Goal: Task Accomplishment & Management: Manage account settings

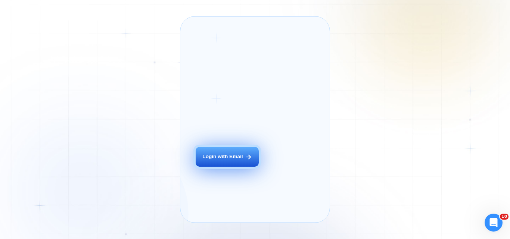
click at [217, 161] on div "Login with Email" at bounding box center [222, 157] width 40 height 7
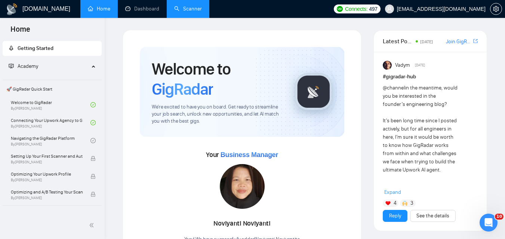
click at [185, 7] on link "Scanner" at bounding box center [188, 9] width 28 height 6
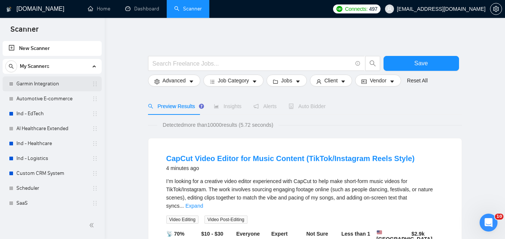
click at [39, 83] on link "Garmin Integration" at bounding box center [51, 84] width 71 height 15
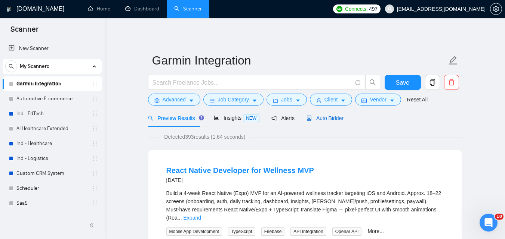
click at [317, 121] on span "Auto Bidder" at bounding box center [324, 118] width 37 height 6
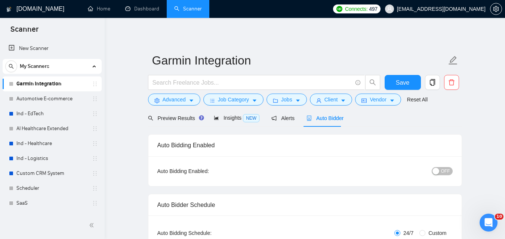
click at [435, 173] on div "button" at bounding box center [435, 171] width 7 height 7
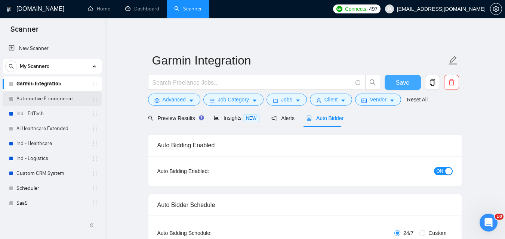
click at [410, 82] on button "Save" at bounding box center [402, 82] width 36 height 15
click at [57, 100] on link "Automotive E-commerce" at bounding box center [51, 99] width 71 height 15
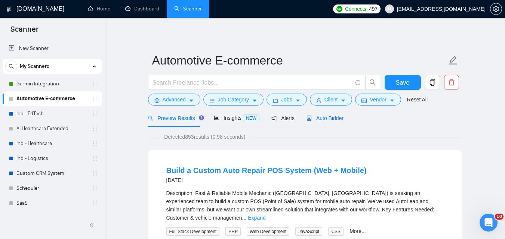
click at [318, 119] on span "Auto Bidder" at bounding box center [324, 118] width 37 height 6
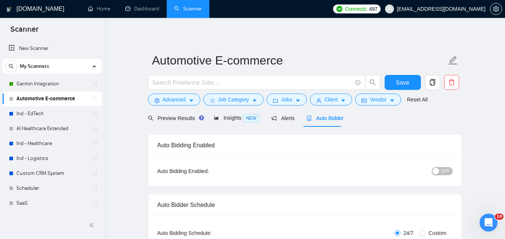
checkbox input "true"
click at [434, 168] on div "button" at bounding box center [435, 171] width 7 height 7
click at [405, 79] on span "Save" at bounding box center [402, 82] width 13 height 9
click at [49, 118] on link "Ind - EdTech" at bounding box center [51, 113] width 71 height 15
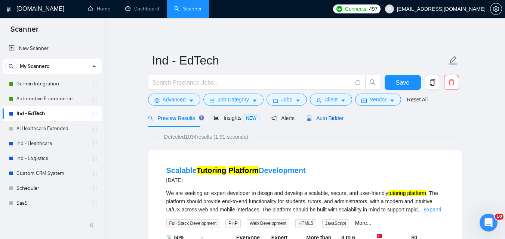
click at [328, 119] on span "Auto Bidder" at bounding box center [324, 118] width 37 height 6
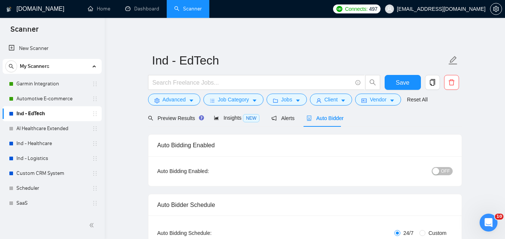
checkbox input "true"
click at [446, 171] on span "OFF" at bounding box center [445, 171] width 9 height 8
click at [413, 84] on button "Save" at bounding box center [402, 82] width 36 height 15
checkbox input "true"
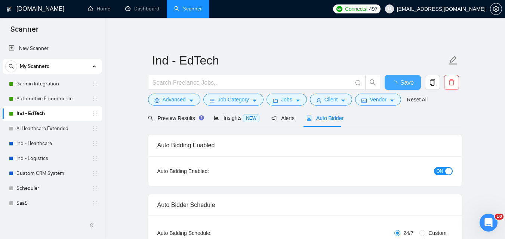
checkbox input "true"
click at [35, 133] on link "AI Healthcare Extended" at bounding box center [51, 128] width 71 height 15
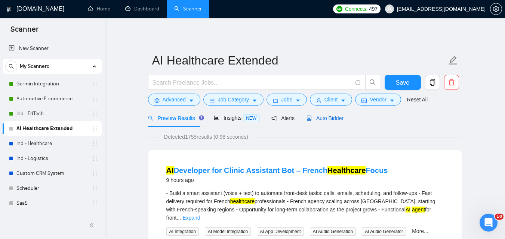
click at [332, 116] on span "Auto Bidder" at bounding box center [324, 118] width 37 height 6
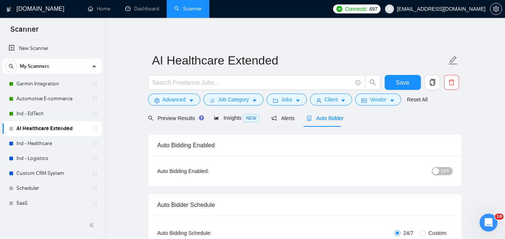
click at [443, 170] on span "OFF" at bounding box center [445, 171] width 9 height 8
click at [402, 80] on span "Save" at bounding box center [402, 82] width 13 height 9
click at [29, 143] on link "Ind - Healthcare" at bounding box center [51, 143] width 71 height 15
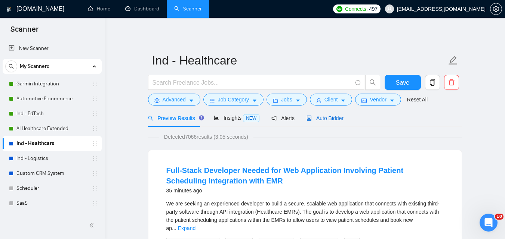
click at [328, 120] on span "Auto Bidder" at bounding box center [324, 118] width 37 height 6
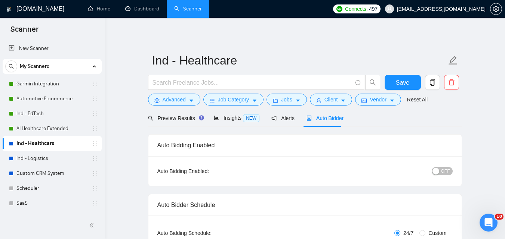
checkbox input "true"
click at [444, 171] on span "OFF" at bounding box center [445, 171] width 9 height 8
click at [407, 82] on span "Save" at bounding box center [402, 82] width 13 height 9
checkbox input "true"
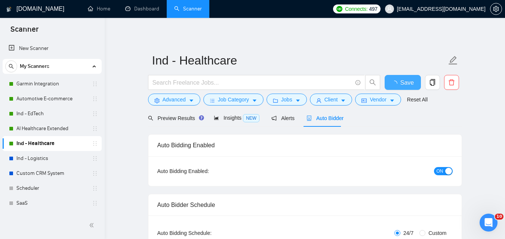
checkbox input "true"
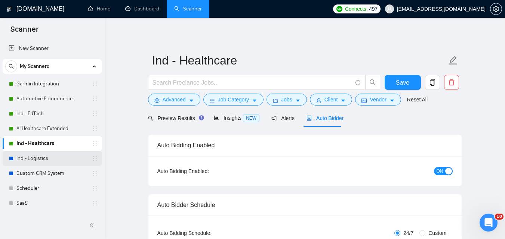
click at [47, 159] on link "Ind - Logistics" at bounding box center [51, 158] width 71 height 15
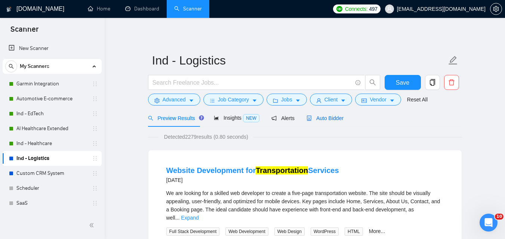
click at [331, 120] on span "Auto Bidder" at bounding box center [324, 118] width 37 height 6
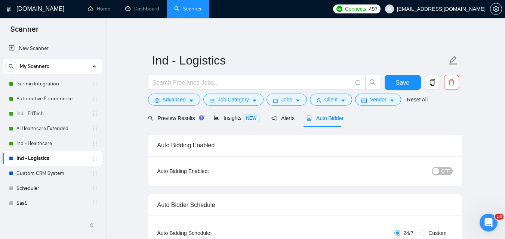
checkbox input "true"
click at [445, 175] on span "OFF" at bounding box center [445, 171] width 9 height 8
click at [403, 81] on span "Save" at bounding box center [402, 82] width 13 height 9
checkbox input "true"
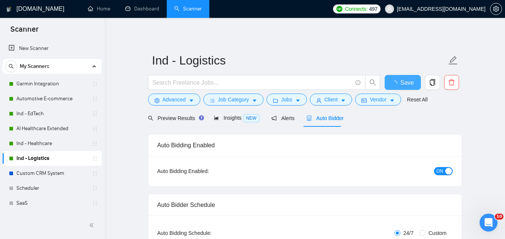
checkbox input "true"
click at [30, 176] on link "Custom CRM System" at bounding box center [51, 173] width 71 height 15
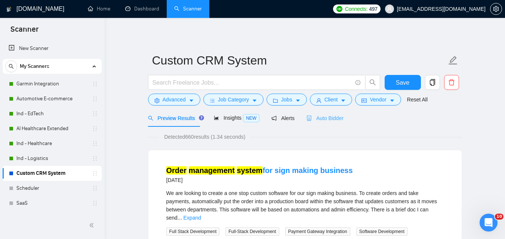
click at [325, 113] on div "Auto Bidder" at bounding box center [324, 118] width 37 height 18
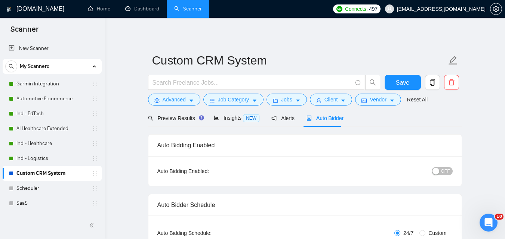
checkbox input "true"
click at [438, 170] on div "button" at bounding box center [435, 171] width 7 height 7
click at [400, 82] on span "Save" at bounding box center [402, 82] width 13 height 9
checkbox input "true"
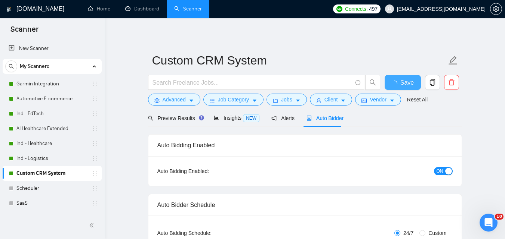
checkbox input "true"
click at [60, 183] on link "Scheduler" at bounding box center [51, 188] width 71 height 15
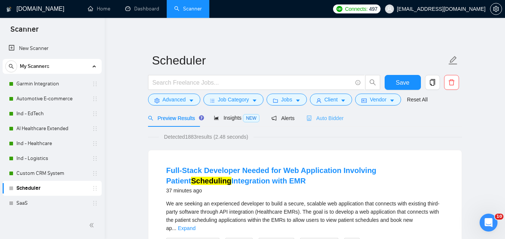
click at [319, 112] on div "Auto Bidder" at bounding box center [324, 118] width 37 height 18
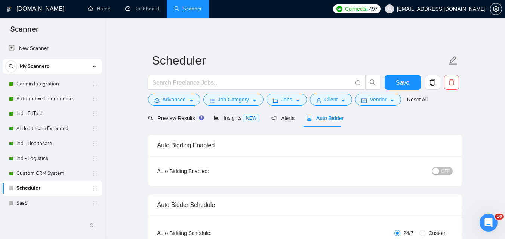
click at [440, 171] on button "OFF" at bounding box center [441, 171] width 21 height 8
click at [411, 85] on button "Save" at bounding box center [402, 82] width 36 height 15
click at [45, 204] on link "SaaS" at bounding box center [51, 203] width 71 height 15
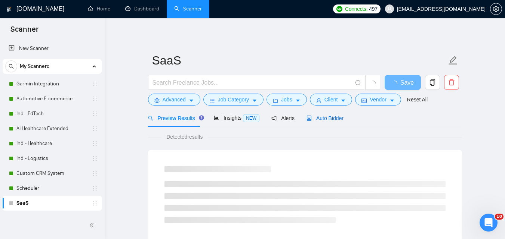
click at [315, 117] on span "Auto Bidder" at bounding box center [324, 118] width 37 height 6
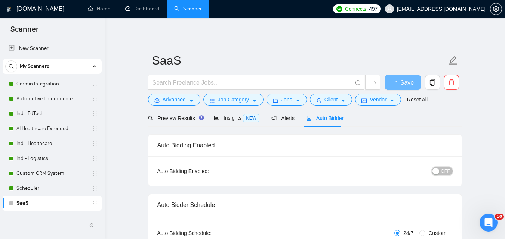
click at [442, 170] on span "OFF" at bounding box center [445, 171] width 9 height 8
click at [405, 81] on span "Save" at bounding box center [406, 82] width 13 height 9
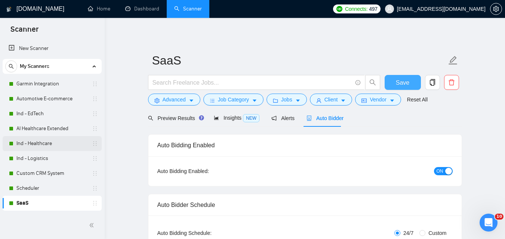
scroll to position [37, 0]
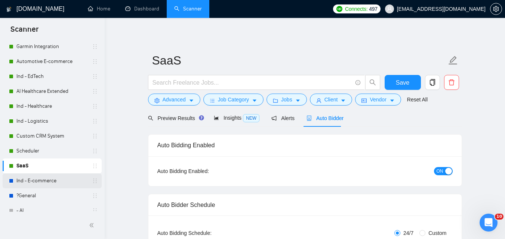
click at [44, 181] on link "Ind - E-commerce" at bounding box center [51, 181] width 71 height 15
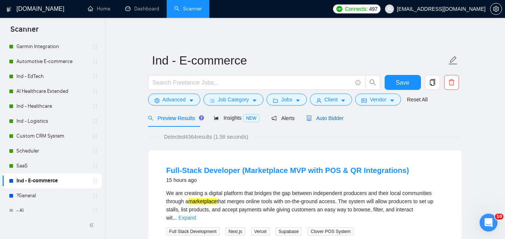
click at [324, 117] on span "Auto Bidder" at bounding box center [324, 118] width 37 height 6
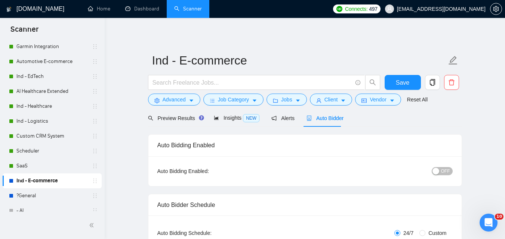
checkbox input "true"
click at [443, 172] on span "OFF" at bounding box center [445, 171] width 9 height 8
click at [396, 81] on button "Save" at bounding box center [402, 82] width 36 height 15
checkbox input "true"
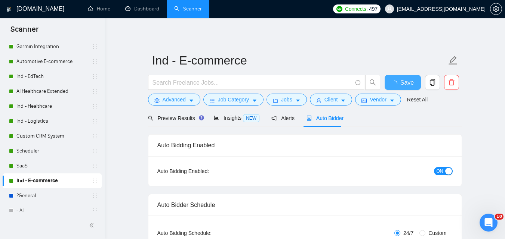
checkbox input "true"
click at [46, 194] on link "?General" at bounding box center [51, 196] width 71 height 15
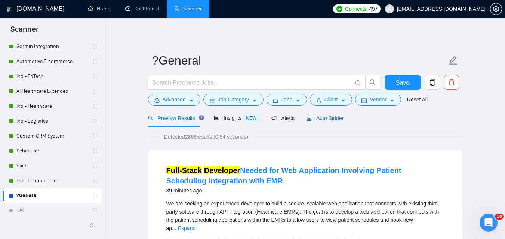
click at [326, 118] on span "Auto Bidder" at bounding box center [324, 118] width 37 height 6
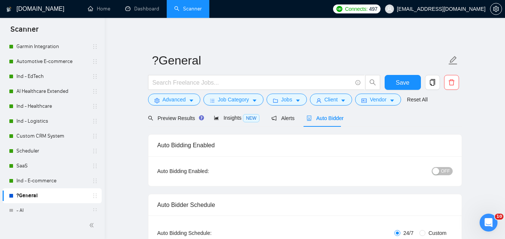
checkbox input "true"
click at [449, 174] on span "OFF" at bounding box center [445, 171] width 9 height 8
click at [409, 79] on button "Save" at bounding box center [402, 82] width 36 height 15
checkbox input "true"
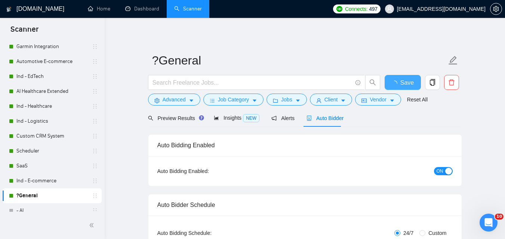
checkbox input "true"
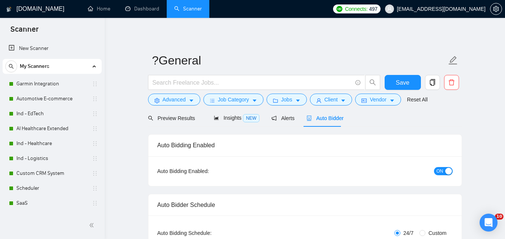
checkbox input "true"
click at [149, 6] on link "Dashboard" at bounding box center [142, 9] width 34 height 6
